Goal: Task Accomplishment & Management: Complete application form

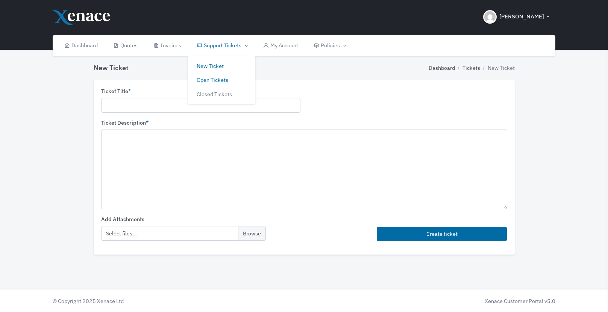
click at [215, 79] on link "Open Tickets" at bounding box center [222, 80] width 68 height 14
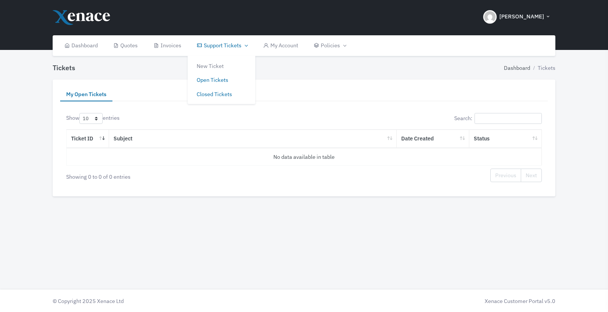
click at [223, 97] on link "Closed Tickets" at bounding box center [222, 94] width 68 height 14
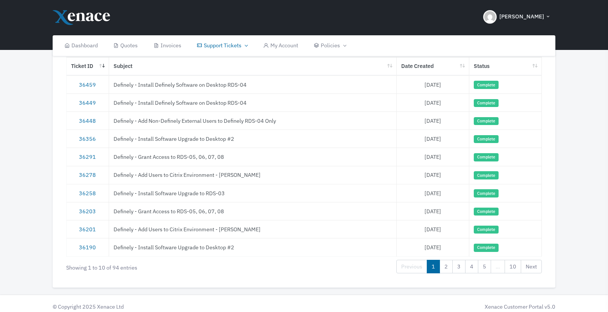
scroll to position [74, 0]
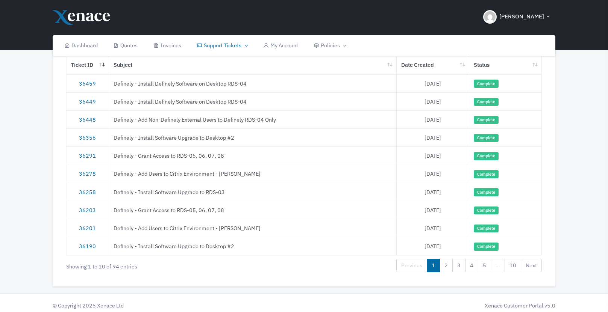
click at [91, 229] on link "36201" at bounding box center [87, 228] width 17 height 7
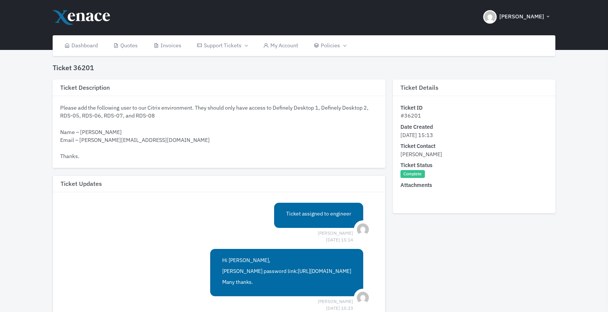
scroll to position [74, 0]
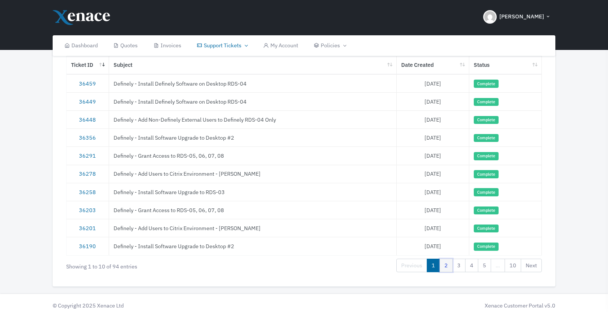
click at [445, 268] on link "2" at bounding box center [445, 266] width 13 height 14
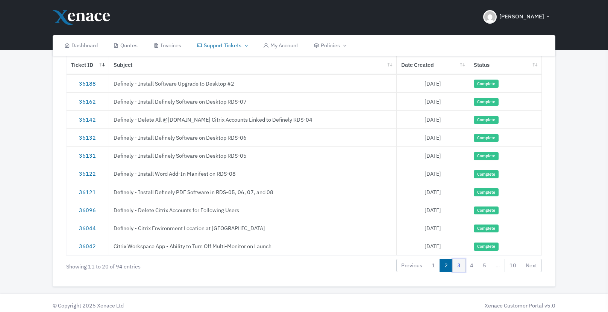
click at [463, 269] on link "3" at bounding box center [458, 266] width 13 height 14
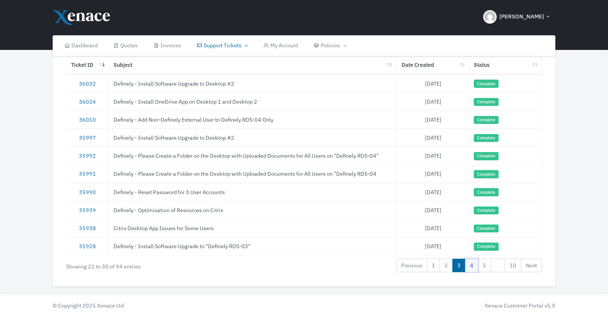
click at [471, 266] on link "4" at bounding box center [471, 266] width 13 height 14
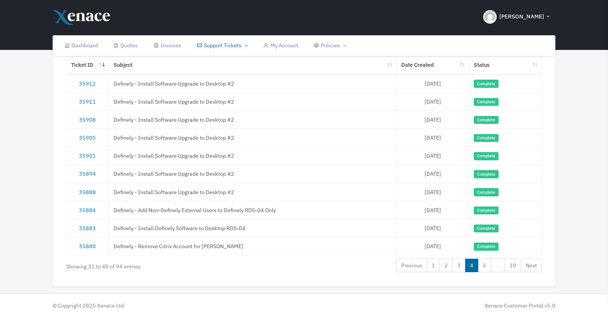
click at [478, 265] on link "4" at bounding box center [471, 266] width 13 height 14
click at [485, 263] on link "5" at bounding box center [484, 266] width 13 height 14
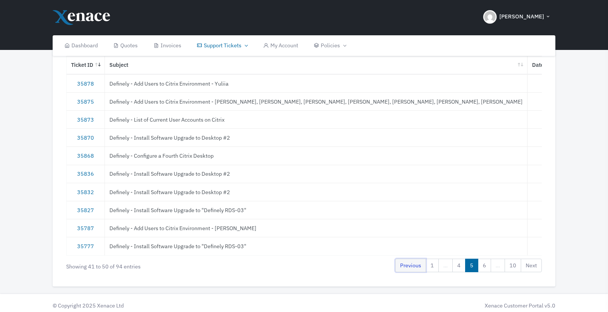
click at [415, 268] on link "Previous" at bounding box center [410, 266] width 31 height 14
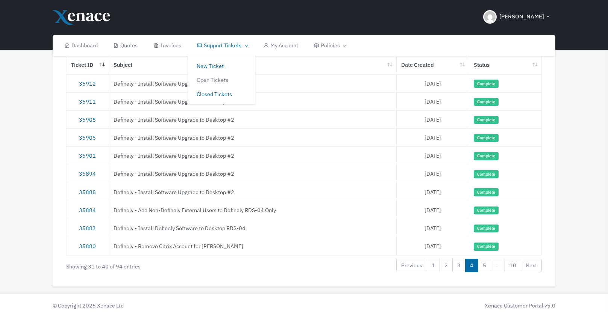
click at [211, 61] on link "New Ticket" at bounding box center [222, 66] width 68 height 14
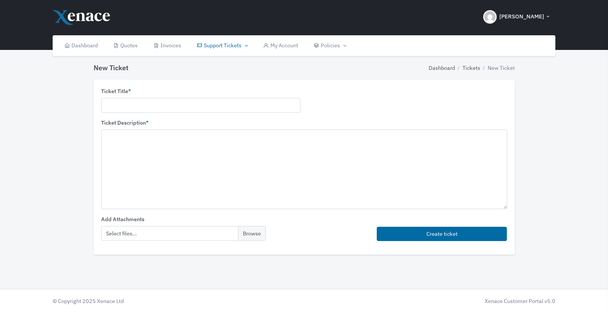
click at [145, 97] on div "Ticket Title *" at bounding box center [200, 100] width 199 height 26
click at [144, 104] on input "text" at bounding box center [200, 105] width 199 height 15
type input "Definely - Add User Access to RDS-04 Desktop"
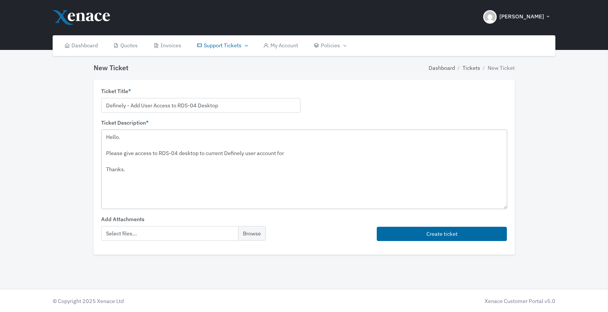
click at [291, 153] on textarea "Hello. Please give access to RDS-04 desktop to current Definely user account fo…" at bounding box center [304, 169] width 406 height 79
click at [233, 153] on textarea "Hello. Please give access to RDS-04 desktop to current Definely user account fo…" at bounding box center [304, 169] width 406 height 79
type textarea "Hello. Please give access to RDS-04 desktop to current Citrix user account for …"
click at [137, 105] on input "Definely - Add User Access to RDS-04 Desktop" at bounding box center [200, 105] width 199 height 15
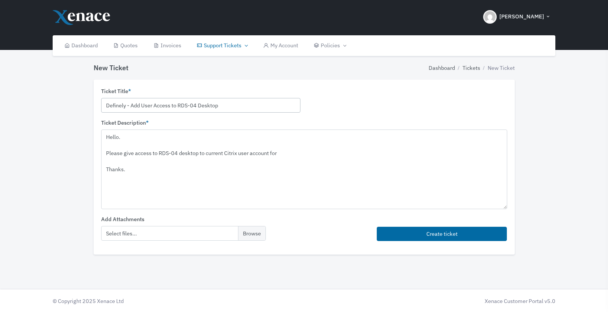
click at [137, 105] on input "Definely - Add User Access to RDS-04 Desktop" at bounding box center [200, 105] width 199 height 15
click at [150, 105] on input "Definely - Add User Access to RDS-04 Desktop" at bounding box center [200, 105] width 199 height 15
click at [150, 104] on input "Definely - Add User Access to RDS-04 Desktop" at bounding box center [200, 105] width 199 height 15
click at [150, 105] on input "Definely - Add User Access to RDS-04 Desktop" at bounding box center [200, 105] width 199 height 15
click at [145, 106] on input "Definely - Add User Access to RDS-04 Desktop" at bounding box center [200, 105] width 199 height 15
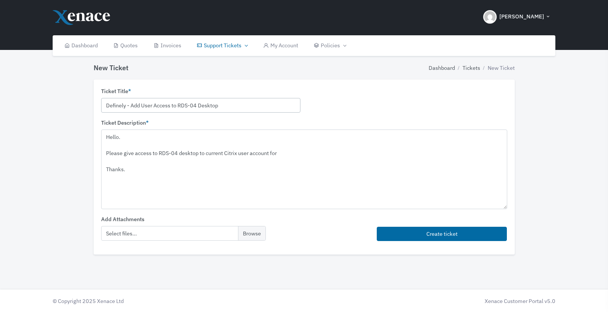
click at [145, 106] on input "Definely - Add User Access to RDS-04 Desktop" at bounding box center [200, 105] width 199 height 15
click at [149, 105] on input "Definely - Provide Citrix User Access to RDS-04 Desktop" at bounding box center [200, 105] width 199 height 15
click at [155, 104] on input "Definely - Provide Exiting Citrix User Access to RDS-04 Desktop" at bounding box center [200, 105] width 199 height 15
type input "Definely - Provide Existing Citrix User Access to RDS-04 Desktop"
click at [283, 152] on textarea "Hello. Please give access to RDS-04 desktop to current Citrix user account for …" at bounding box center [304, 169] width 406 height 79
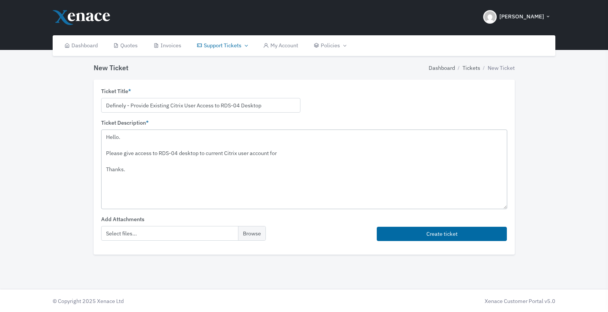
paste textarea "[PERSON_NAME]"
click at [135, 153] on textarea "Hello. Please give access to RDS-04 desktop to current Citrix user account for …" at bounding box center [304, 169] width 406 height 79
click at [206, 151] on textarea "Hello. Please give desktop access to RDS-04 desktop to current Citrix user acco…" at bounding box center [304, 169] width 406 height 79
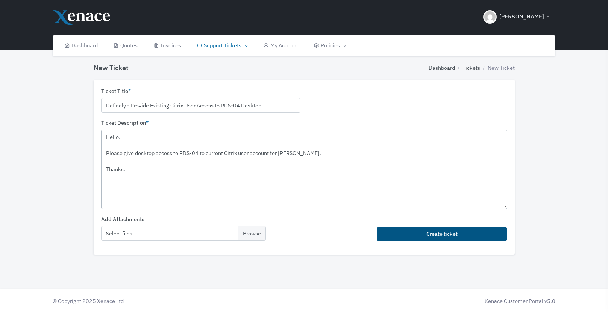
type textarea "Hello. Please give desktop access to RDS-04 to current Citrix user account for …"
click at [406, 232] on button "Create ticket" at bounding box center [442, 234] width 130 height 15
